Goal: Task Accomplishment & Management: Use online tool/utility

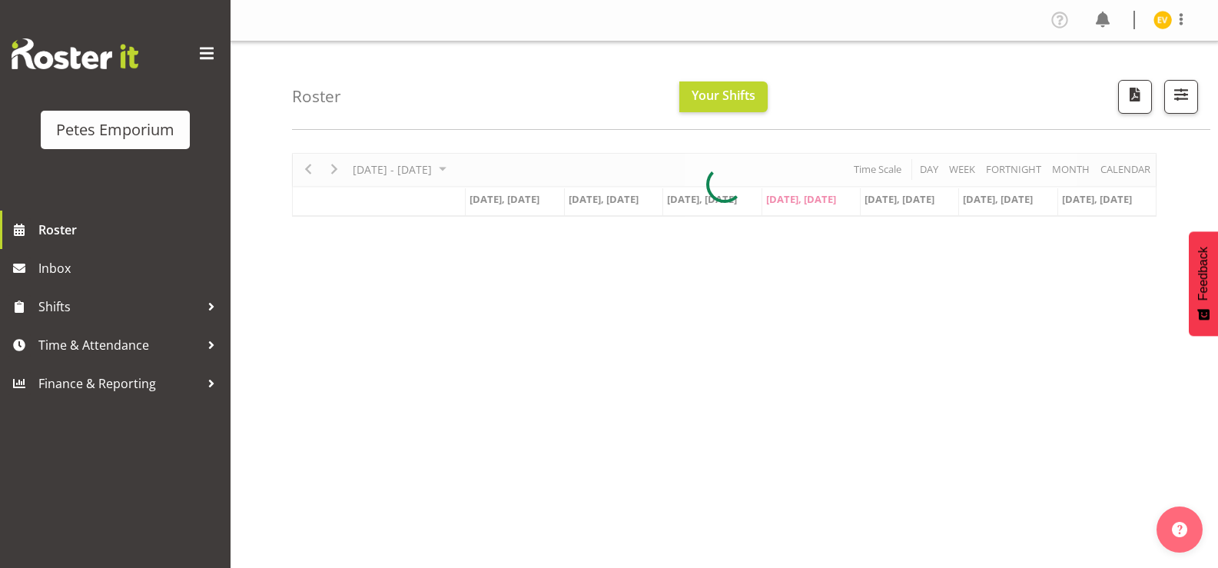
click at [757, 234] on div "September 22 - 28, 2025 Today Day Week Fortnight Month calendar Month Agenda Ti…" at bounding box center [755, 448] width 926 height 615
click at [198, 337] on span "Time & Attendance" at bounding box center [118, 345] width 161 height 23
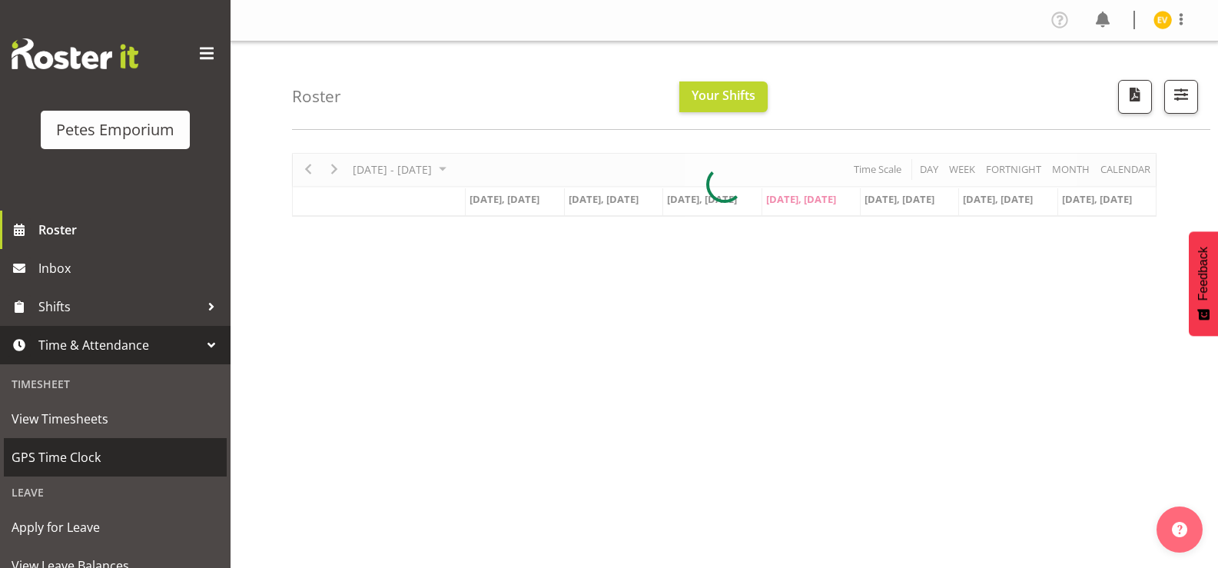
click at [158, 448] on span "GPS Time Clock" at bounding box center [116, 457] width 208 height 23
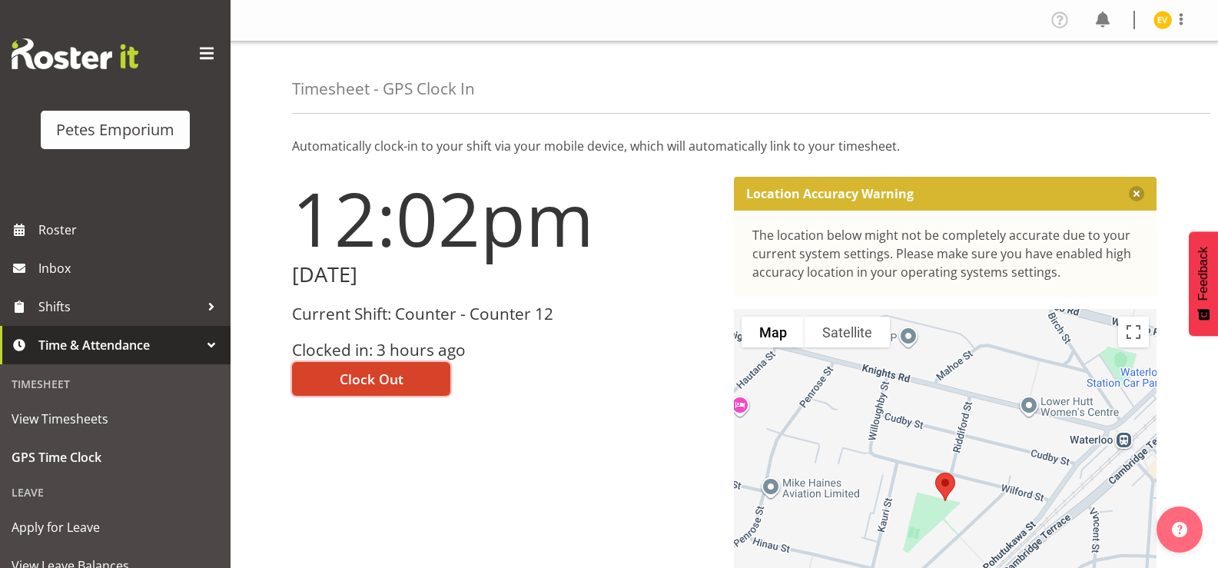
click at [388, 383] on span "Clock Out" at bounding box center [372, 379] width 64 height 20
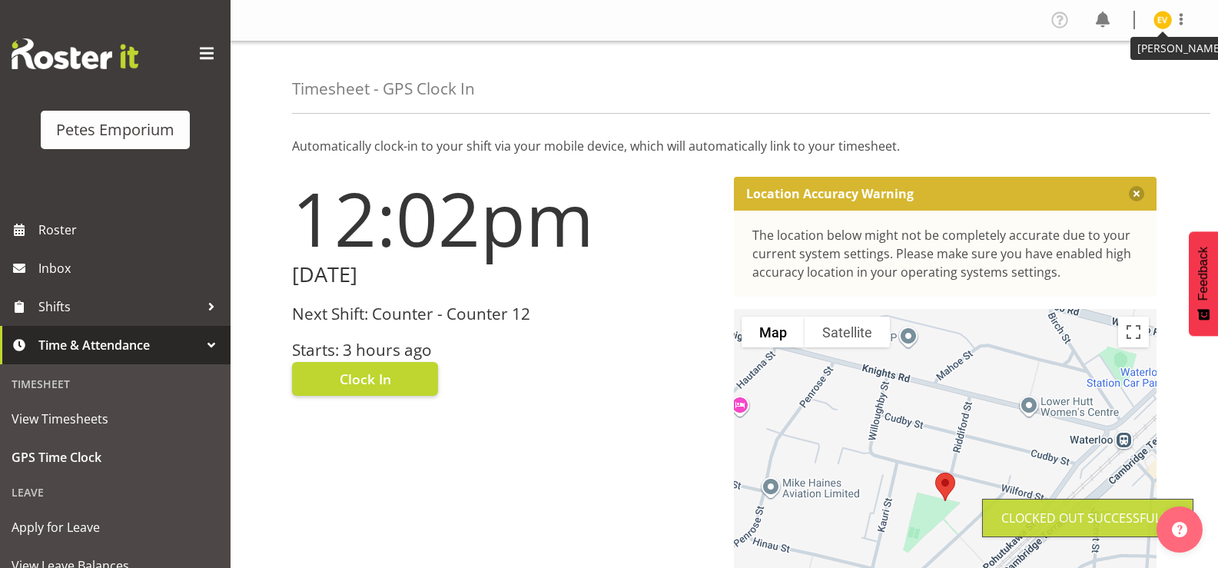
click at [1158, 25] on img at bounding box center [1163, 20] width 18 height 18
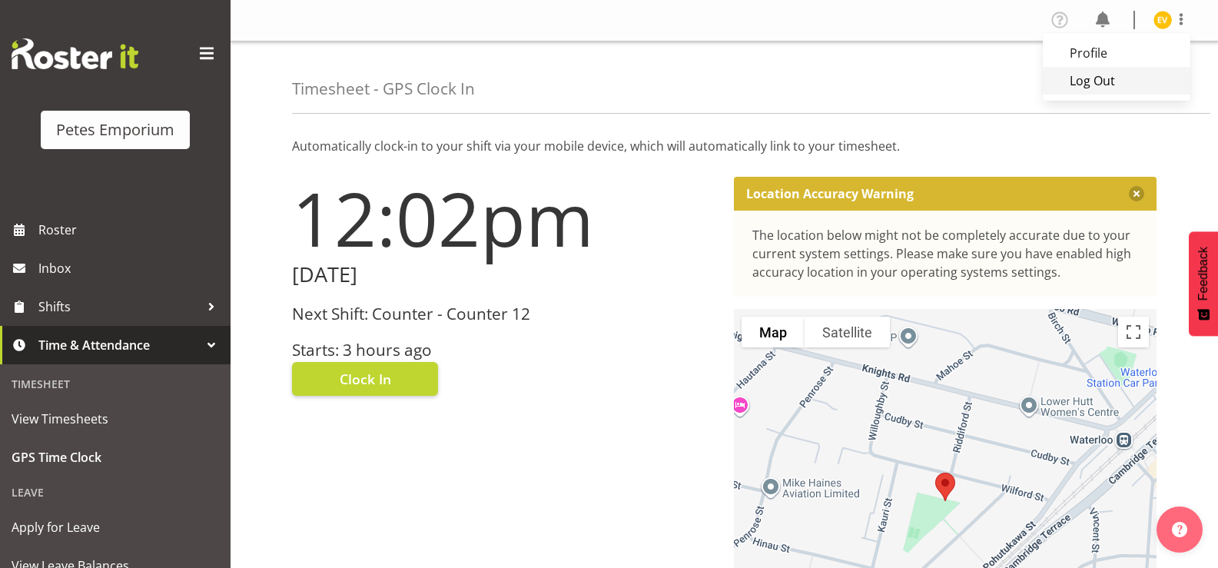
click at [1120, 88] on link "Log Out" at bounding box center [1117, 81] width 148 height 28
